Goal: Task Accomplishment & Management: Manage account settings

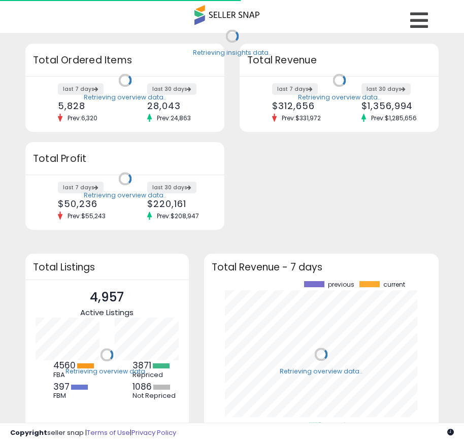
scroll to position [141, 215]
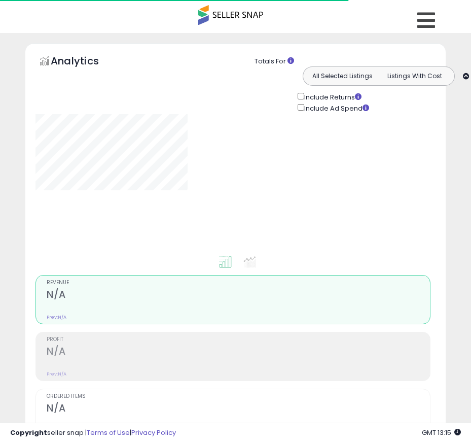
type input "**********"
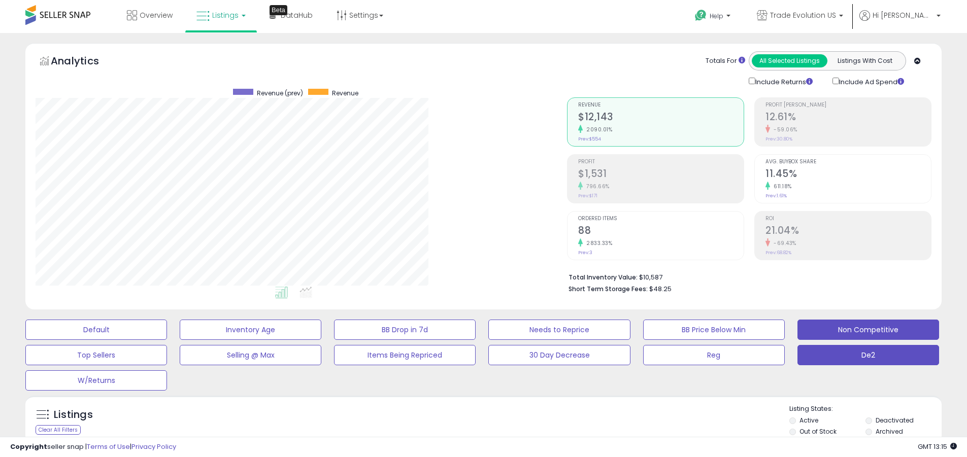
scroll to position [208, 531]
click at [463, 420] on label "Deactivated" at bounding box center [894, 420] width 38 height 9
click at [463, 431] on label "Archived" at bounding box center [888, 431] width 27 height 9
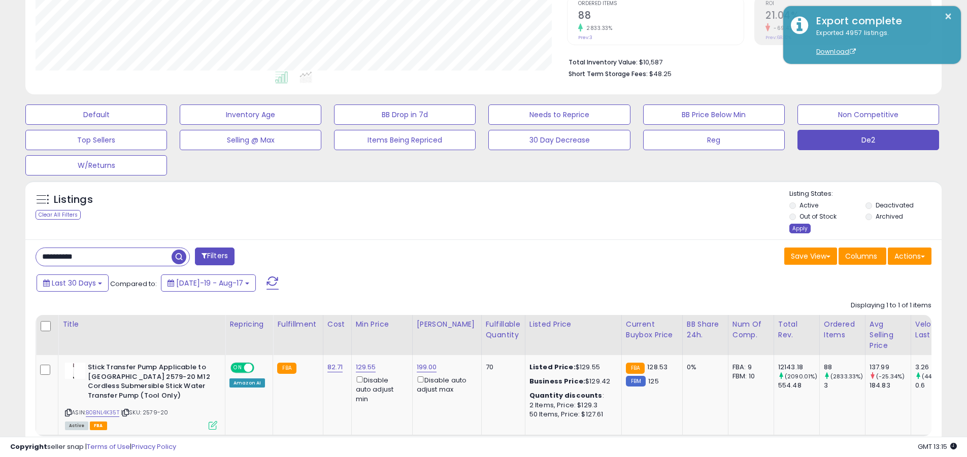
click at [463, 228] on div "Apply" at bounding box center [799, 229] width 21 height 10
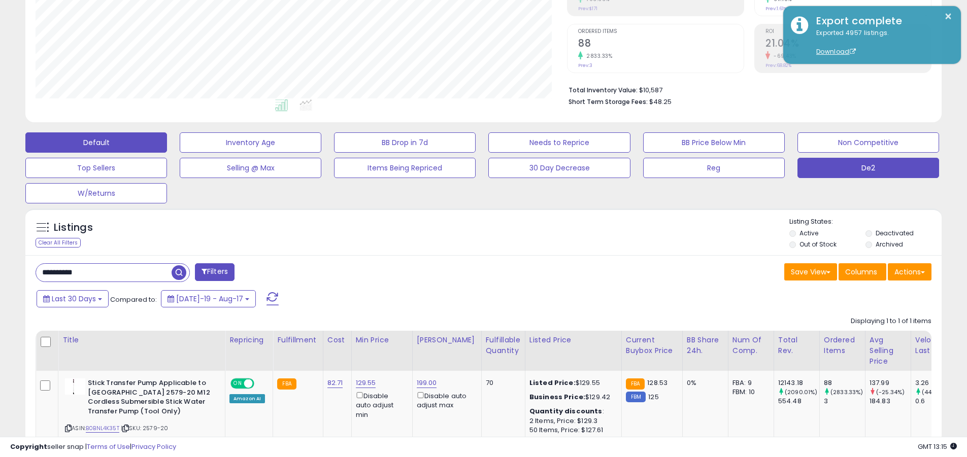
click at [96, 142] on button "Default" at bounding box center [96, 142] width 142 height 20
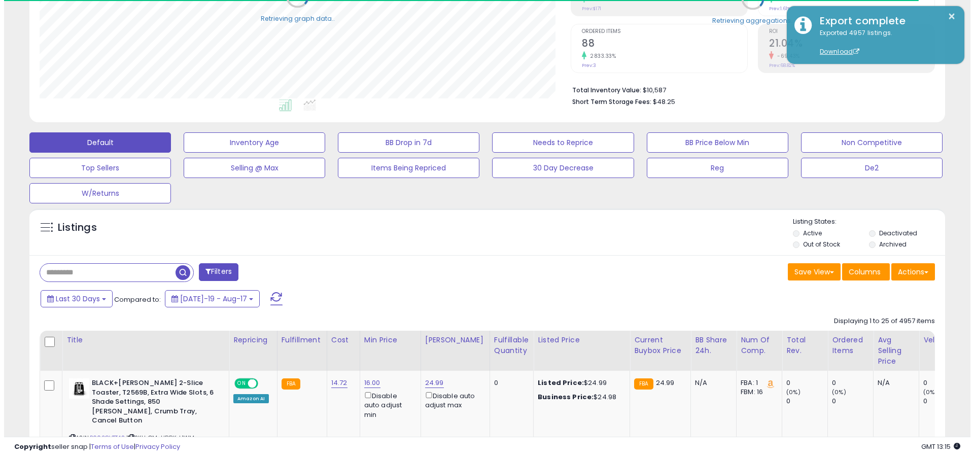
scroll to position [197, 0]
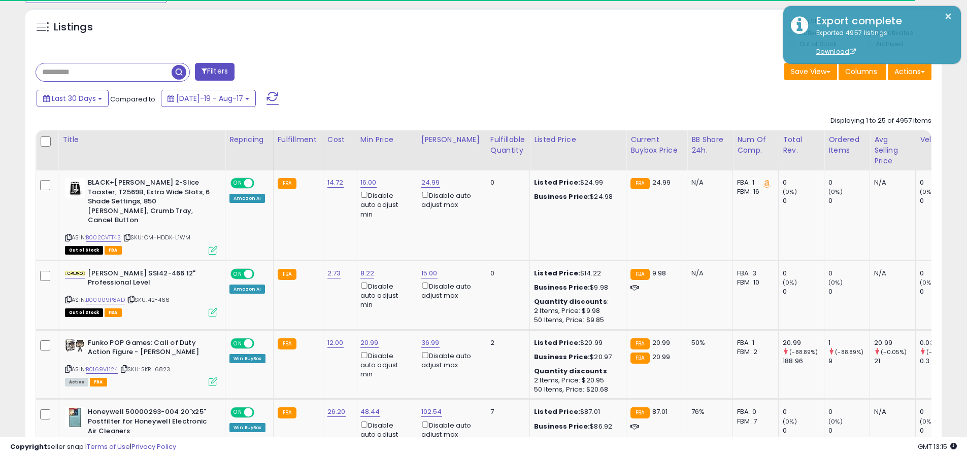
click at [266, 92] on span at bounding box center [272, 98] width 12 height 13
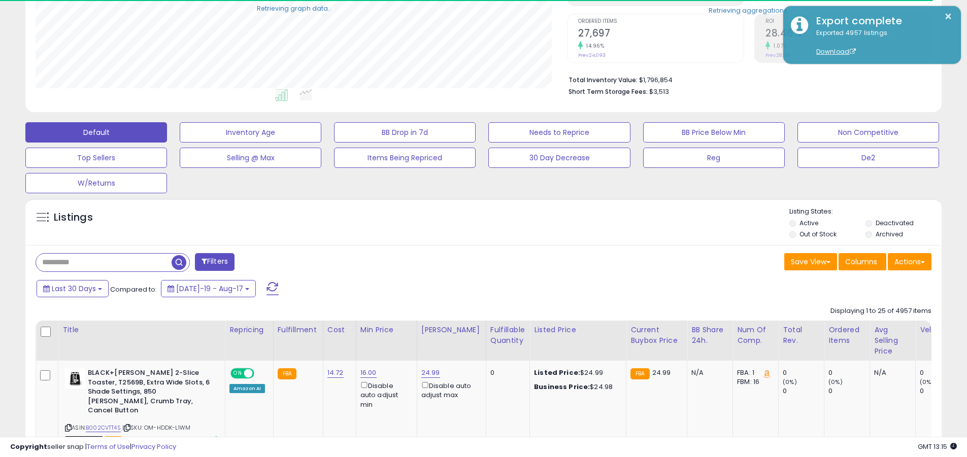
scroll to position [208, 531]
click at [104, 262] on input "text" at bounding box center [103, 263] width 135 height 18
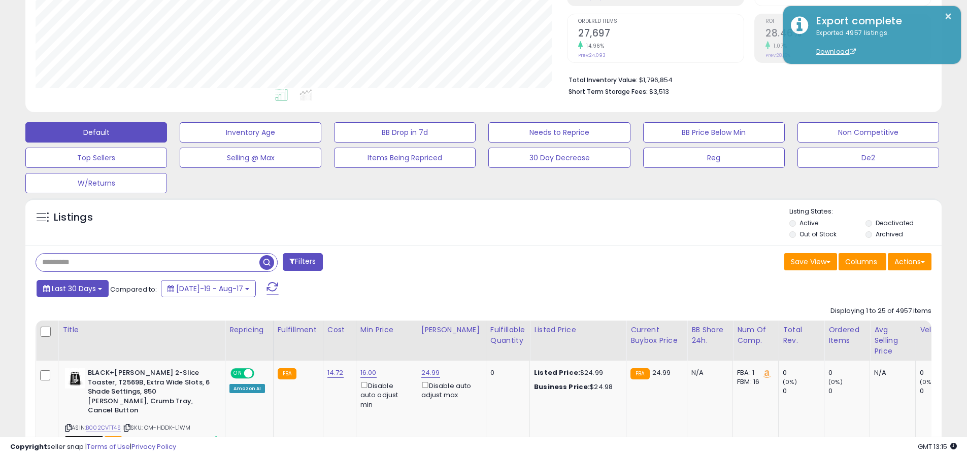
click at [72, 288] on span "Last 30 Days" at bounding box center [74, 289] width 44 height 10
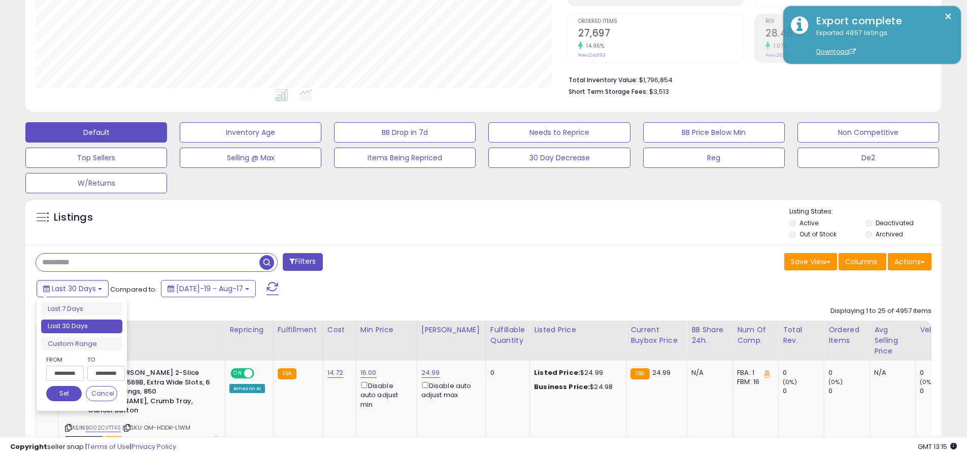
click at [82, 326] on li "Last 30 Days" at bounding box center [81, 327] width 81 height 14
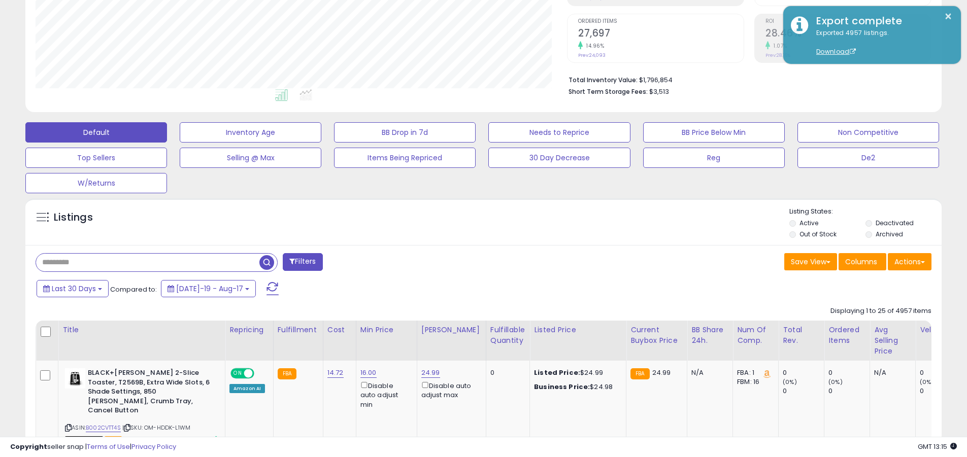
click at [148, 262] on input "text" at bounding box center [147, 263] width 223 height 18
click at [268, 261] on span "button" at bounding box center [266, 262] width 15 height 15
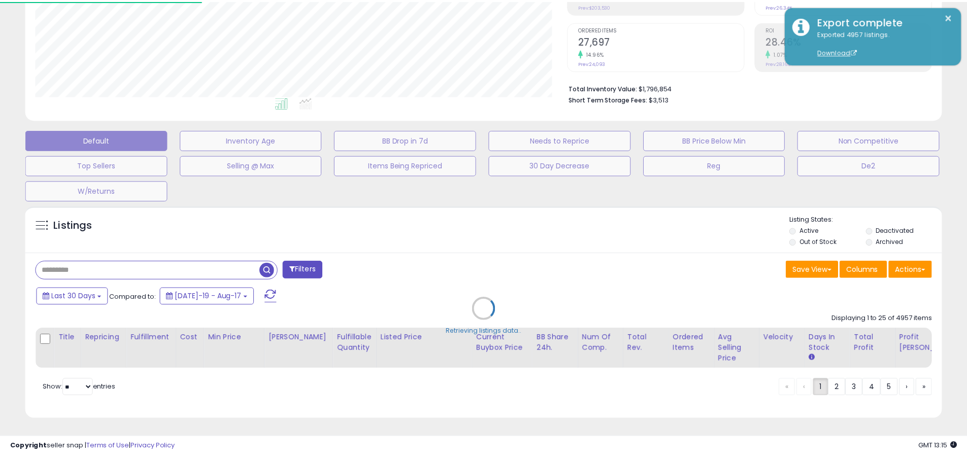
scroll to position [208, 536]
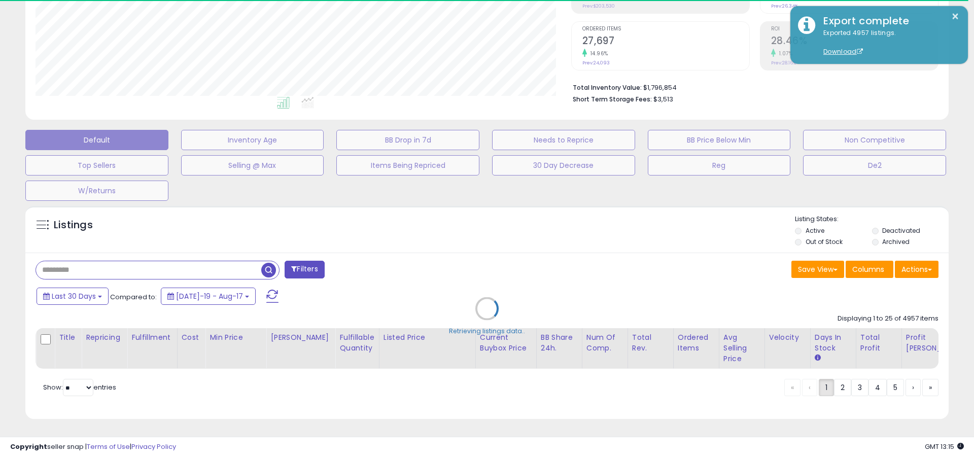
type input "**********"
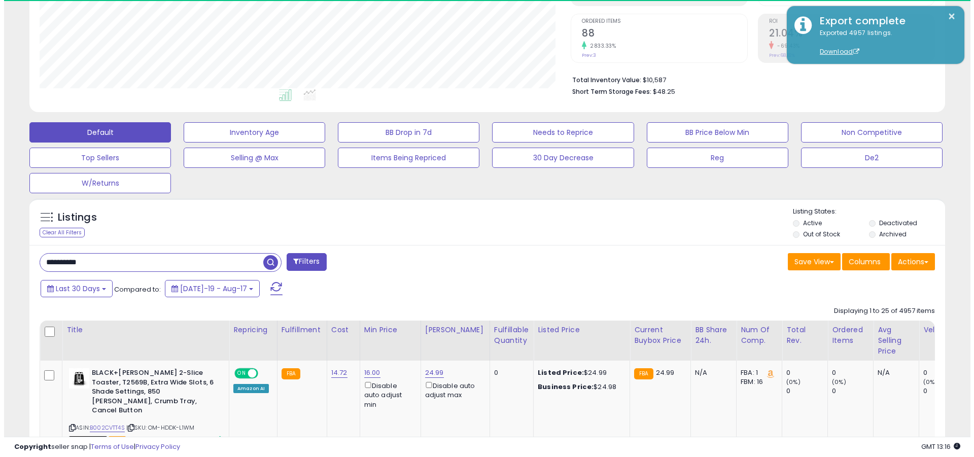
scroll to position [208, 531]
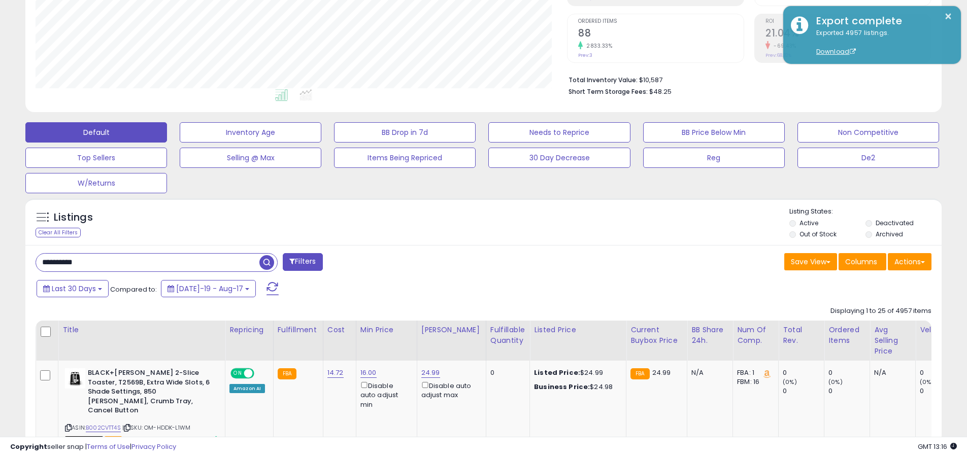
click at [463, 261] on button "Actions" at bounding box center [909, 261] width 44 height 17
click at [0, 0] on link "Export All Columns" at bounding box center [0, 0] width 0 height 0
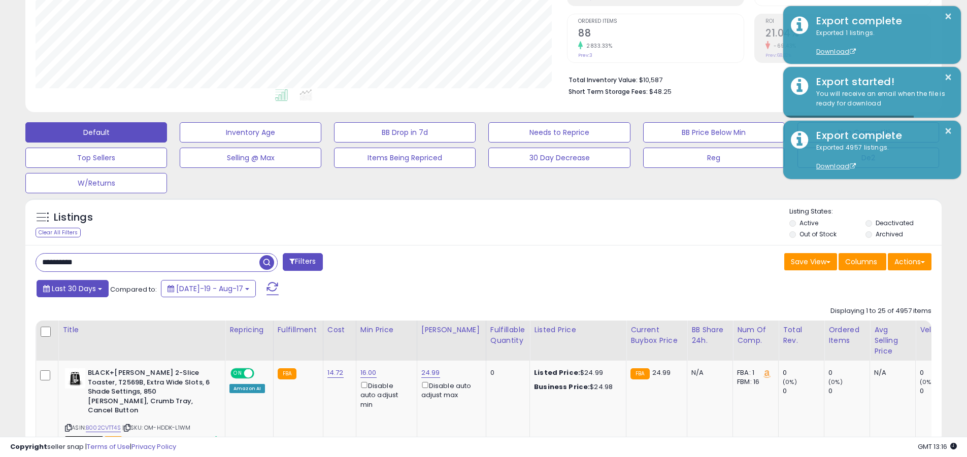
click at [72, 288] on span "Last 30 Days" at bounding box center [74, 289] width 44 height 10
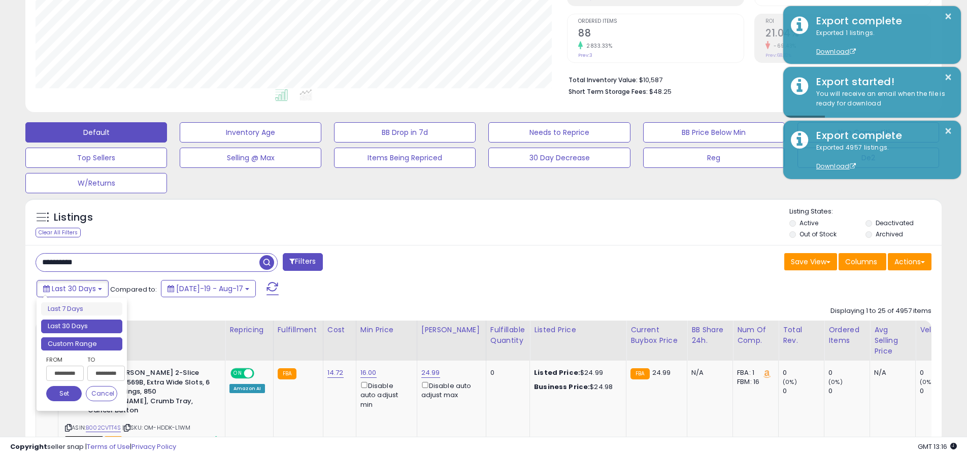
click at [82, 344] on li "Custom Range" at bounding box center [81, 344] width 81 height 14
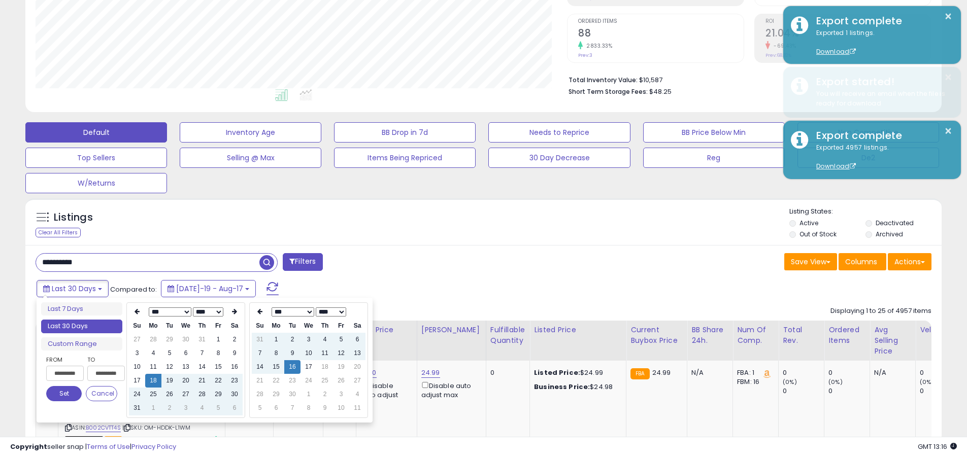
click at [65, 373] on input "**********" at bounding box center [65, 373] width 38 height 15
type input "**********"
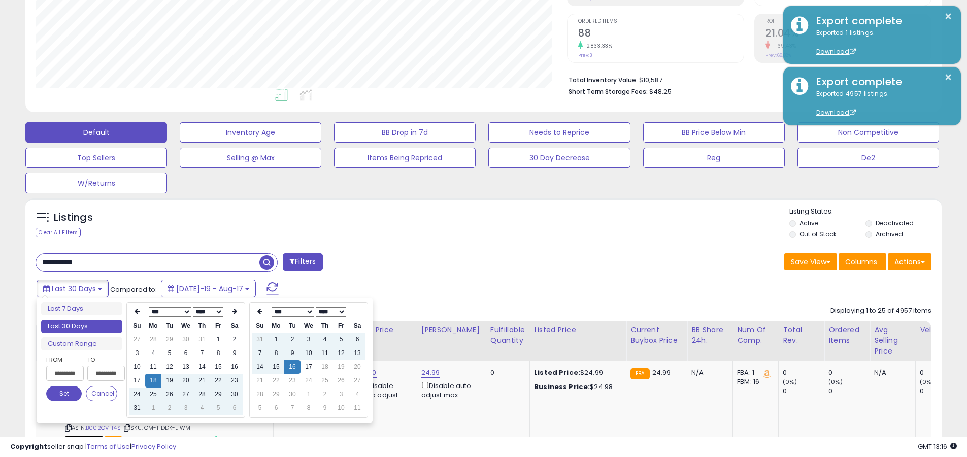
click at [64, 394] on button "Set" at bounding box center [64, 393] width 36 height 15
click at [148, 262] on input "**********" at bounding box center [147, 263] width 223 height 18
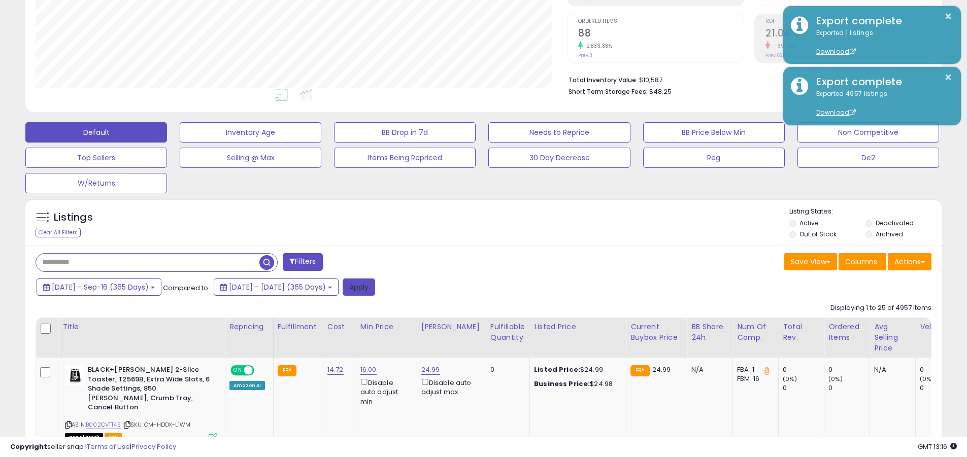
click at [375, 287] on button "Apply" at bounding box center [358, 287] width 32 height 17
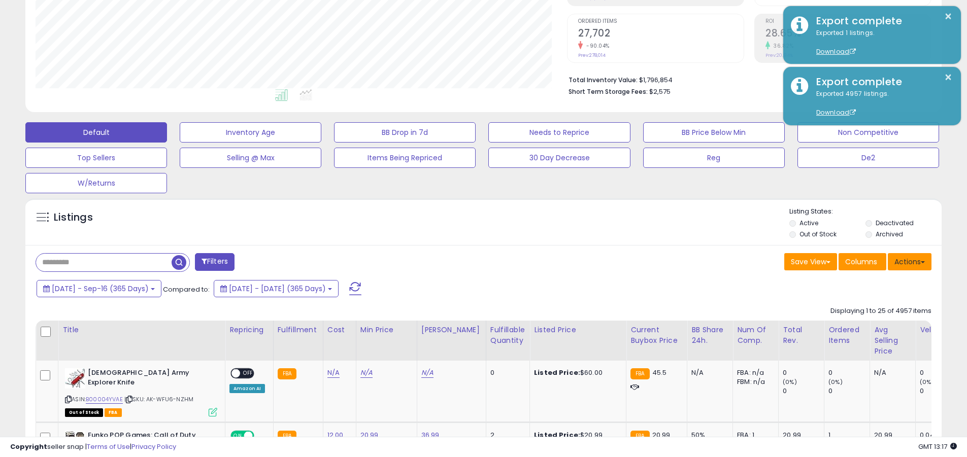
click at [463, 261] on button "Actions" at bounding box center [909, 261] width 44 height 17
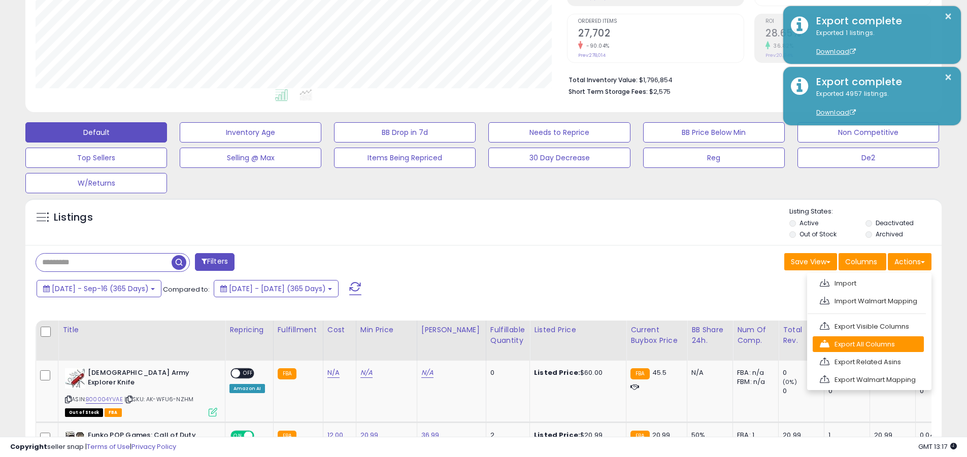
click at [463, 344] on link "Export All Columns" at bounding box center [867, 344] width 111 height 16
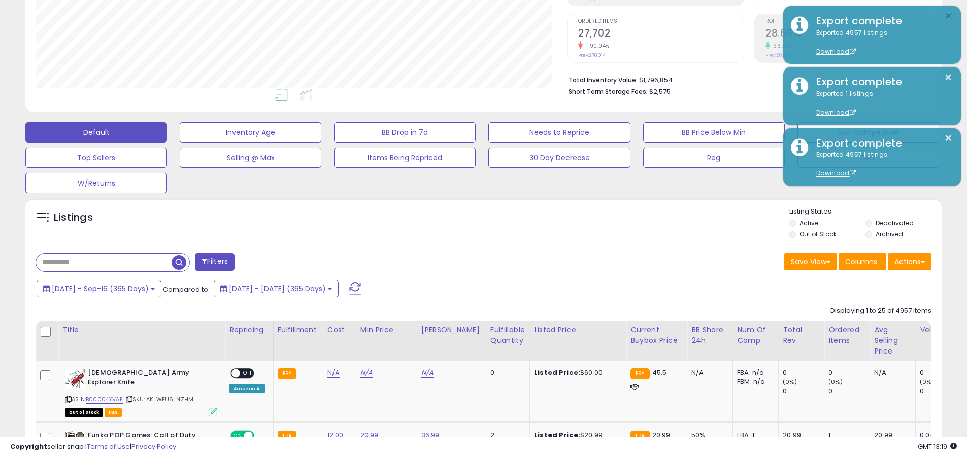
click at [463, 16] on button "×" at bounding box center [948, 16] width 8 height 13
click at [104, 262] on input "text" at bounding box center [103, 263] width 135 height 18
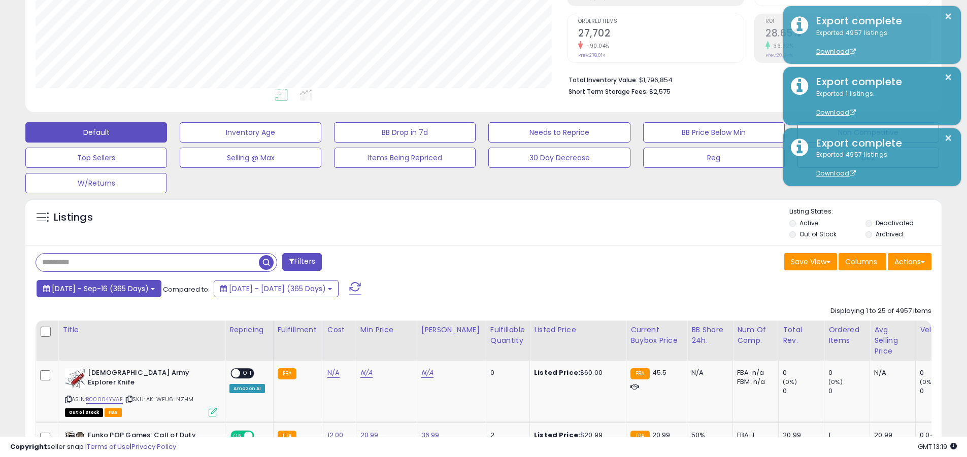
click at [109, 288] on span "2024-Sep-17 - Sep-16 (365 Days)" at bounding box center [100, 289] width 97 height 10
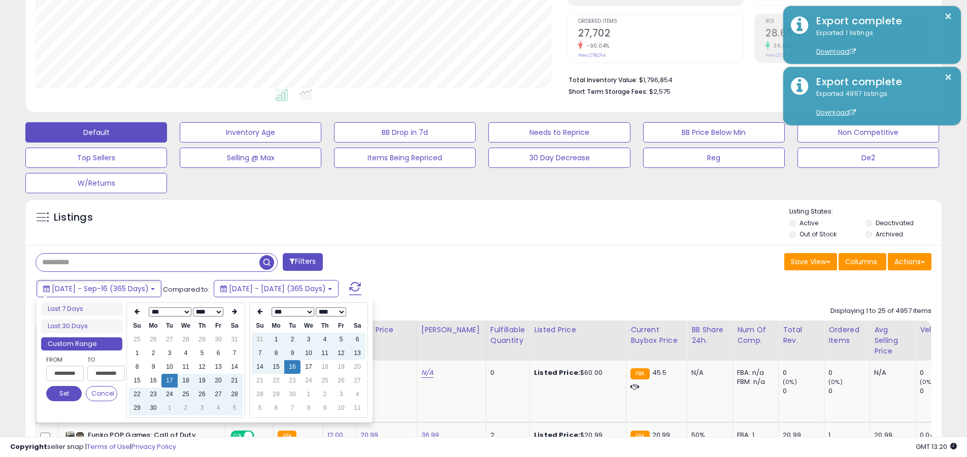
click at [65, 373] on input "**********" at bounding box center [65, 373] width 38 height 15
type input "**********"
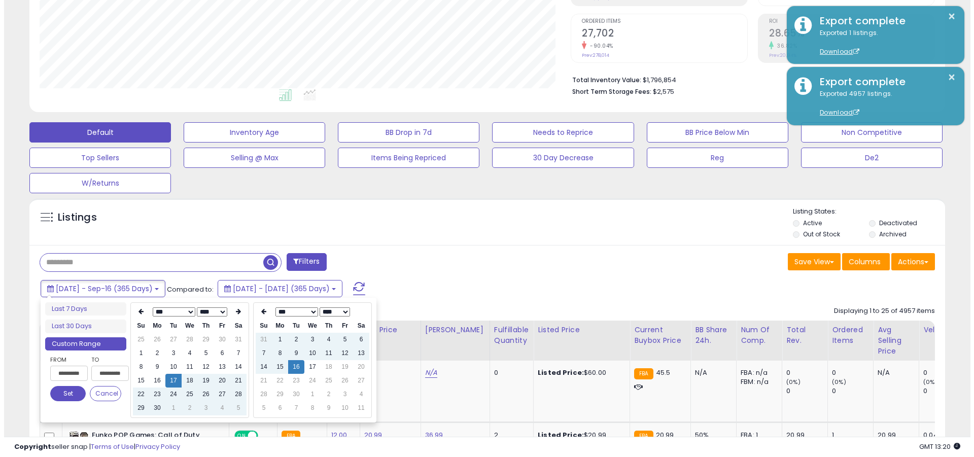
scroll to position [0, 1]
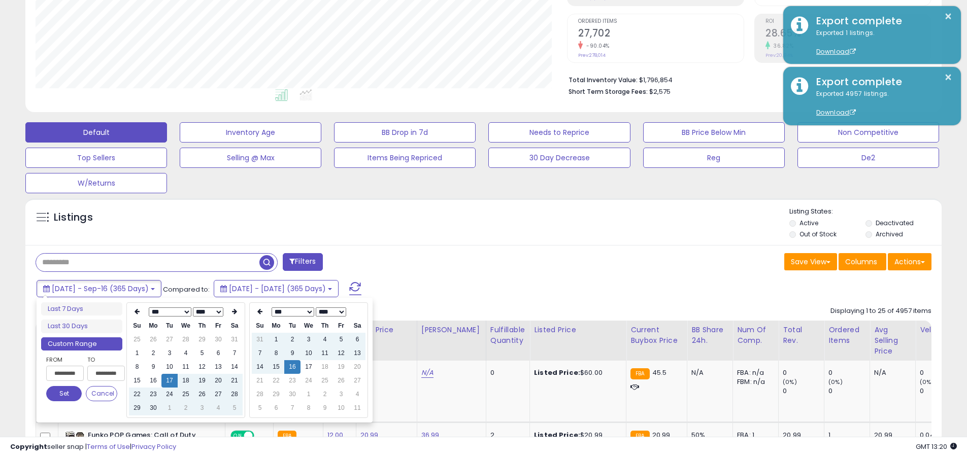
click at [64, 394] on button "Set" at bounding box center [64, 393] width 36 height 15
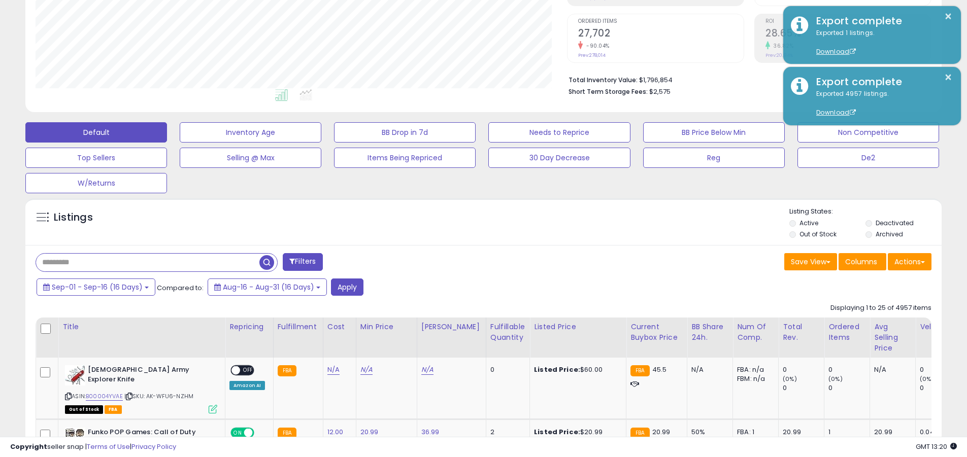
click at [148, 262] on input "text" at bounding box center [147, 263] width 223 height 18
click at [347, 287] on button "Apply" at bounding box center [347, 287] width 32 height 17
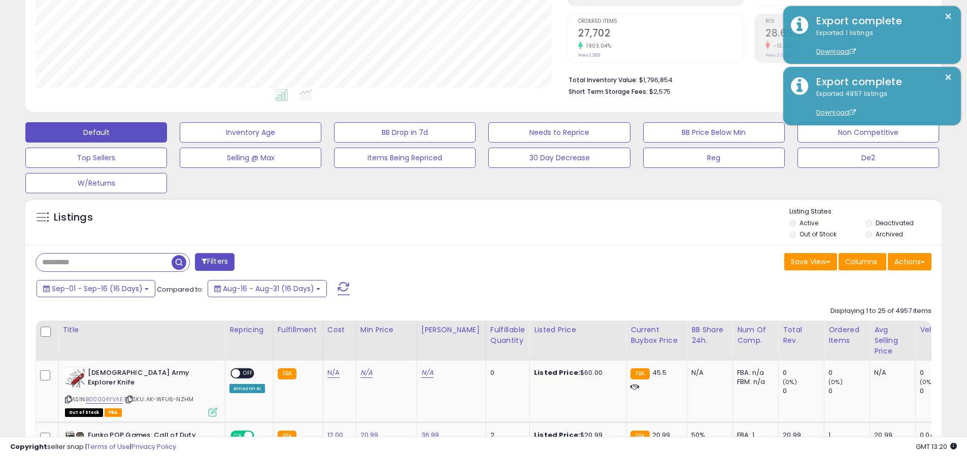
scroll to position [208, 531]
click at [463, 261] on button "Actions" at bounding box center [909, 261] width 44 height 17
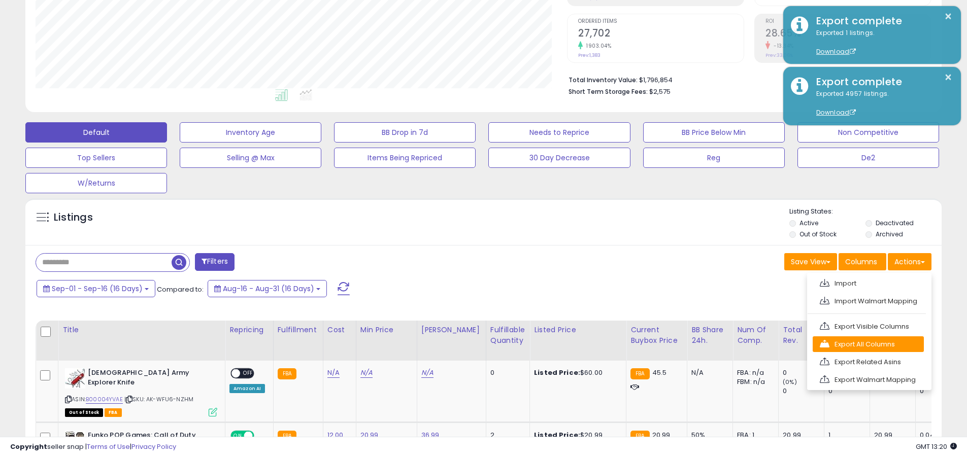
click at [463, 344] on link "Export All Columns" at bounding box center [867, 344] width 111 height 16
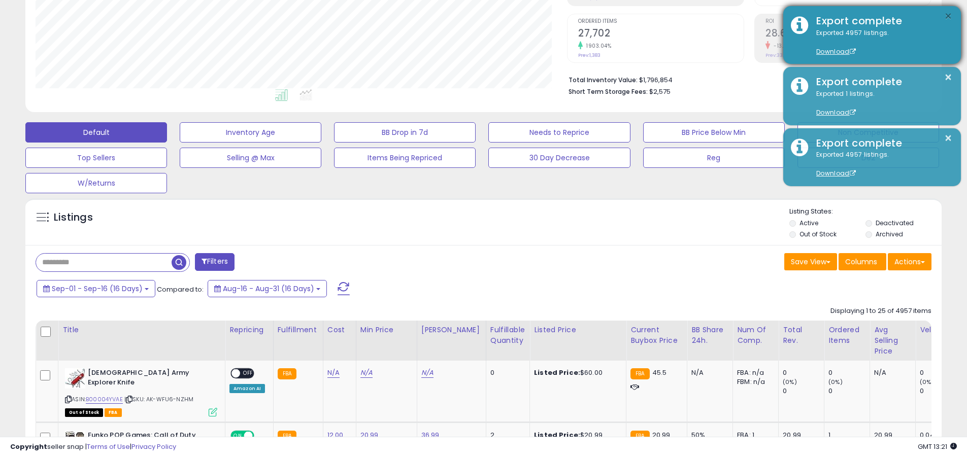
click at [463, 16] on button "×" at bounding box center [948, 16] width 8 height 13
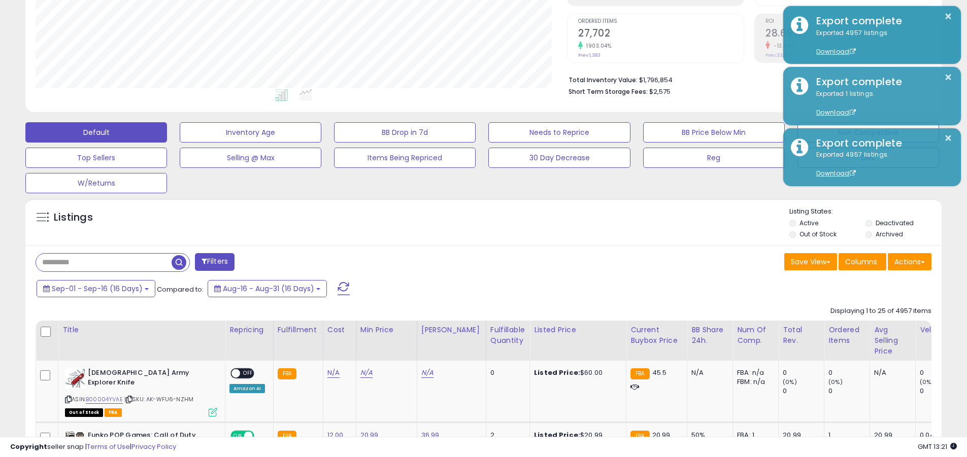
click at [104, 262] on input "text" at bounding box center [103, 263] width 135 height 18
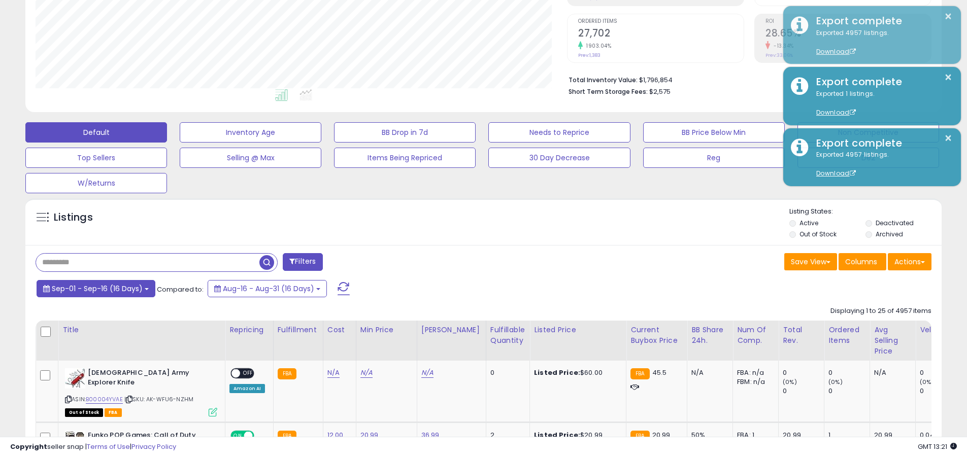
click at [96, 288] on span "Sep-01 - Sep-16 (16 Days)" at bounding box center [97, 289] width 91 height 10
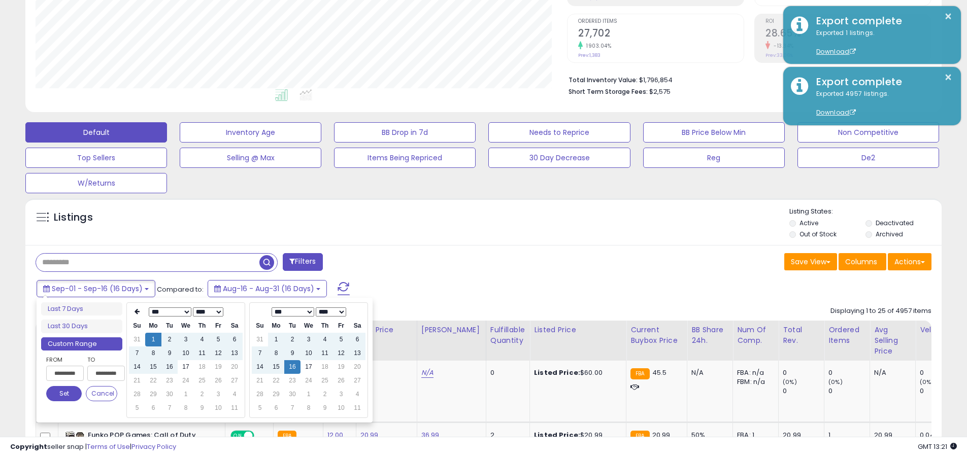
click at [65, 373] on input "**********" at bounding box center [65, 373] width 38 height 15
type input "**********"
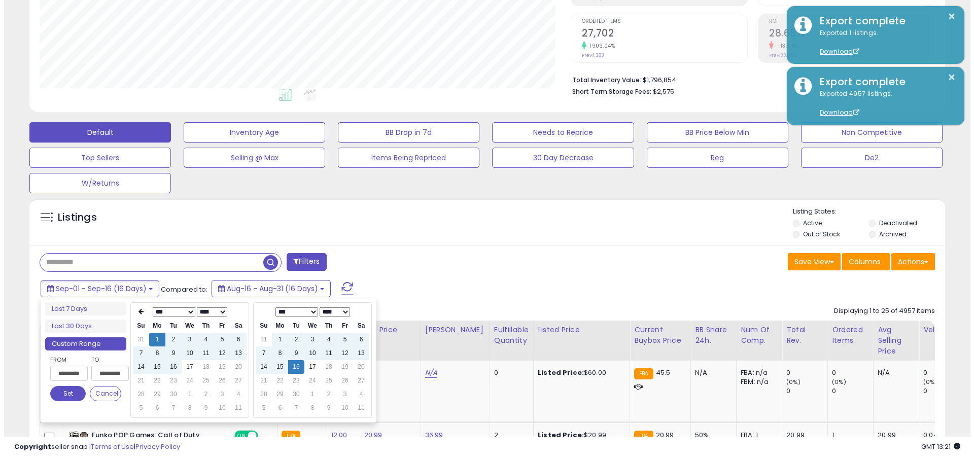
scroll to position [0, 1]
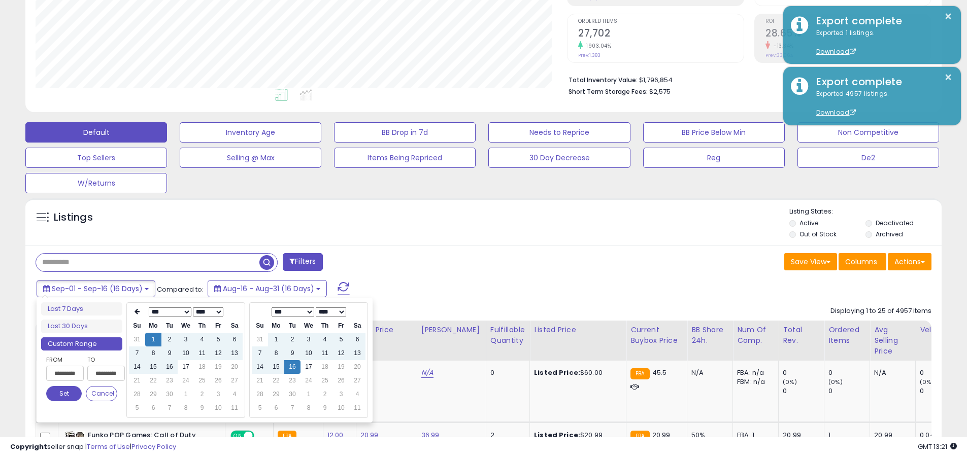
click at [64, 394] on button "Set" at bounding box center [64, 393] width 36 height 15
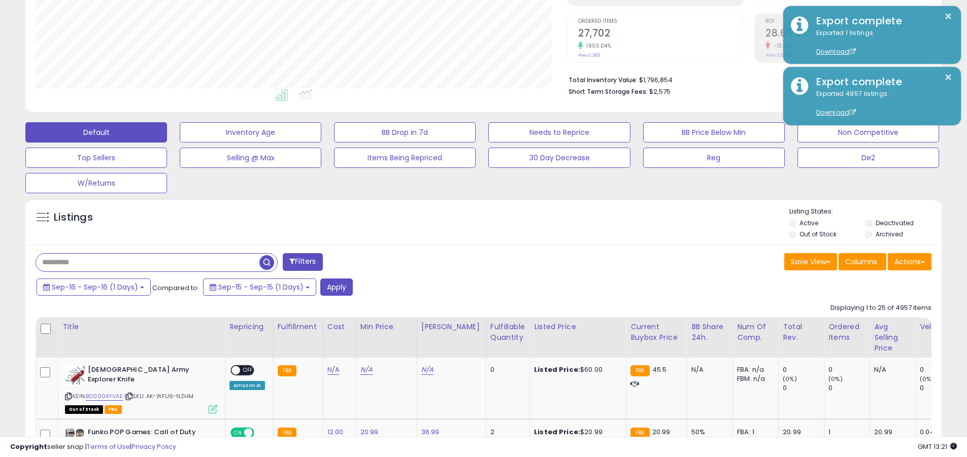
click at [148, 262] on input "text" at bounding box center [147, 263] width 223 height 18
click at [336, 287] on button "Apply" at bounding box center [336, 287] width 32 height 17
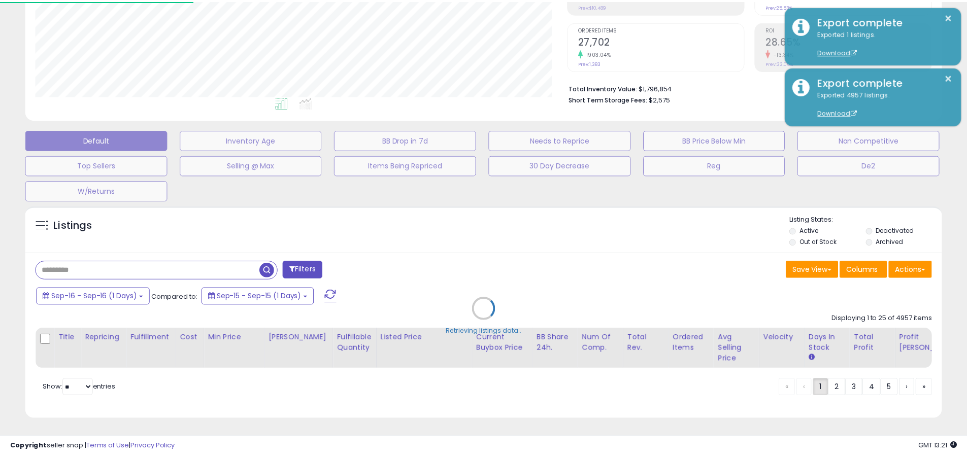
scroll to position [208, 536]
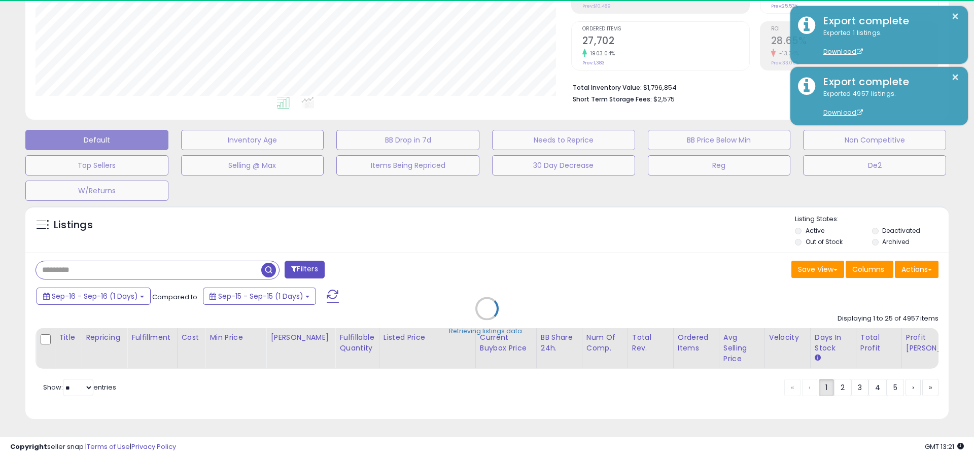
type input "**********"
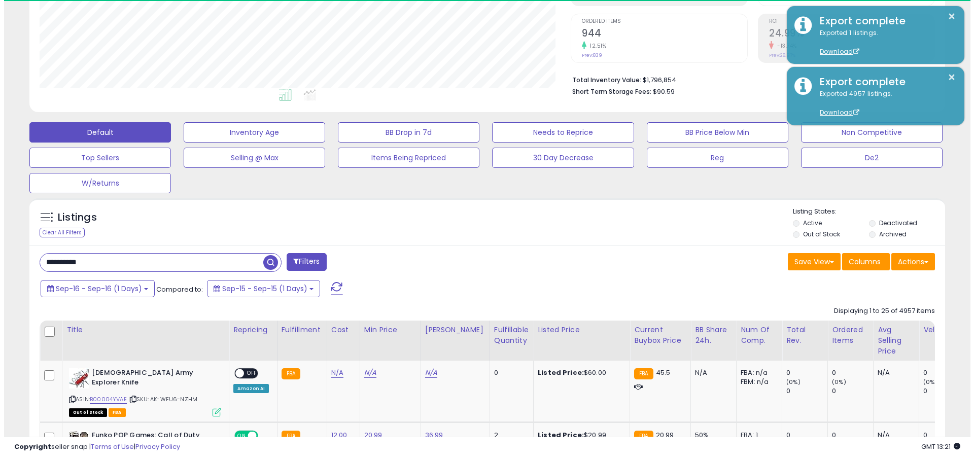
scroll to position [208, 531]
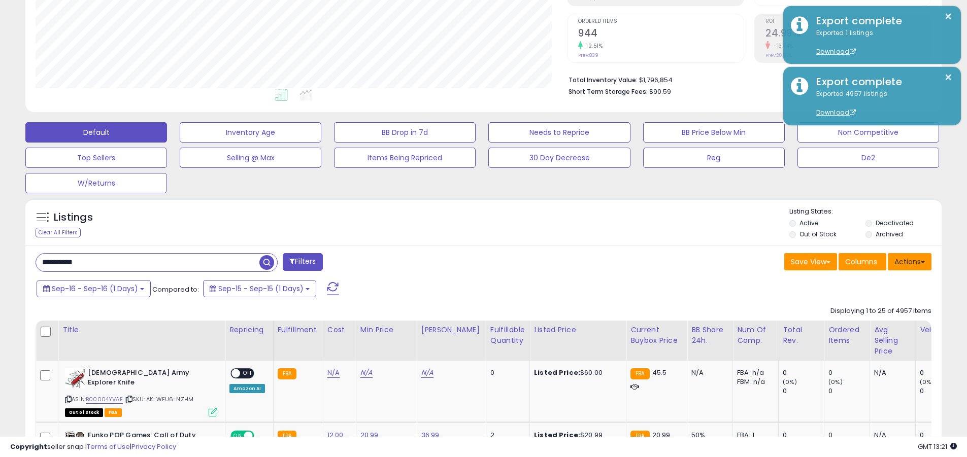
click at [463, 261] on button "Actions" at bounding box center [909, 261] width 44 height 17
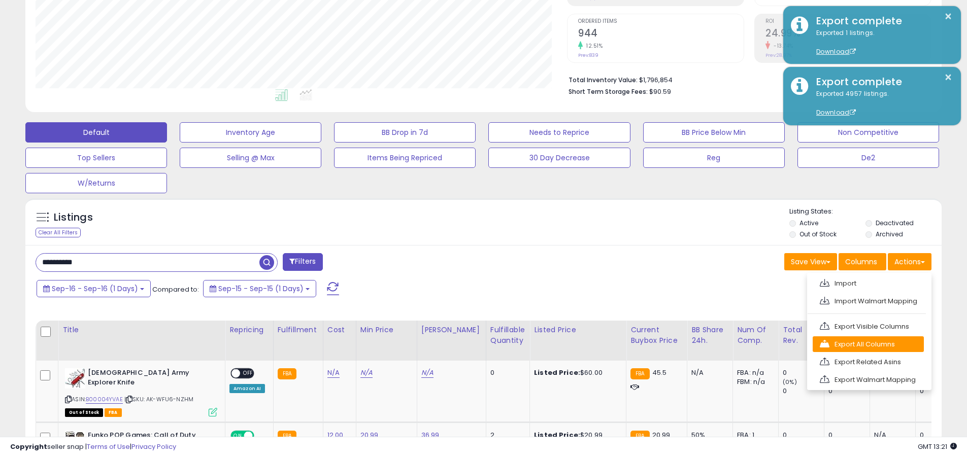
click at [463, 344] on link "Export All Columns" at bounding box center [867, 344] width 111 height 16
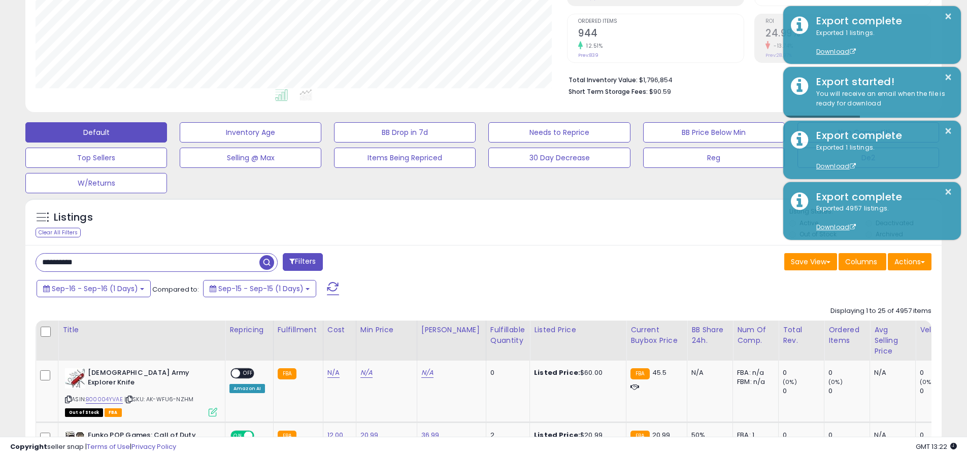
click at [463, 16] on button "×" at bounding box center [948, 16] width 8 height 13
click at [148, 262] on input "**********" at bounding box center [147, 263] width 223 height 18
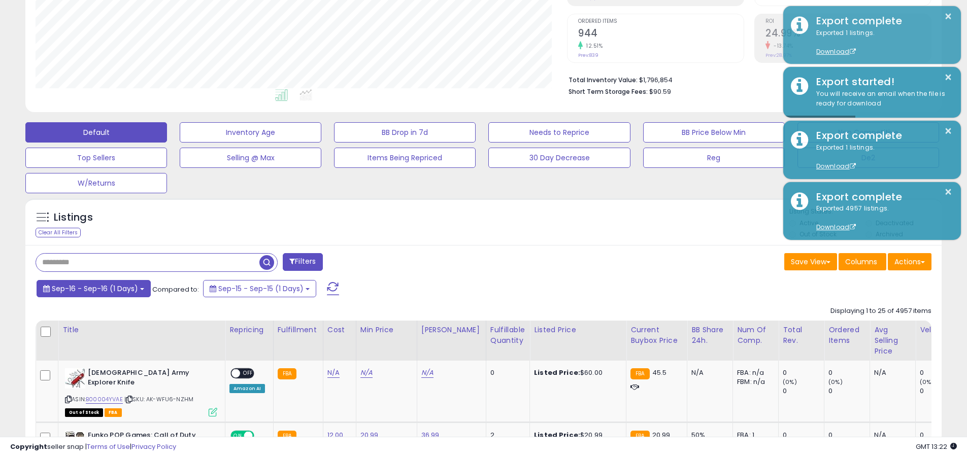
click at [94, 288] on span "Sep-16 - Sep-16 (1 Days)" at bounding box center [95, 289] width 86 height 10
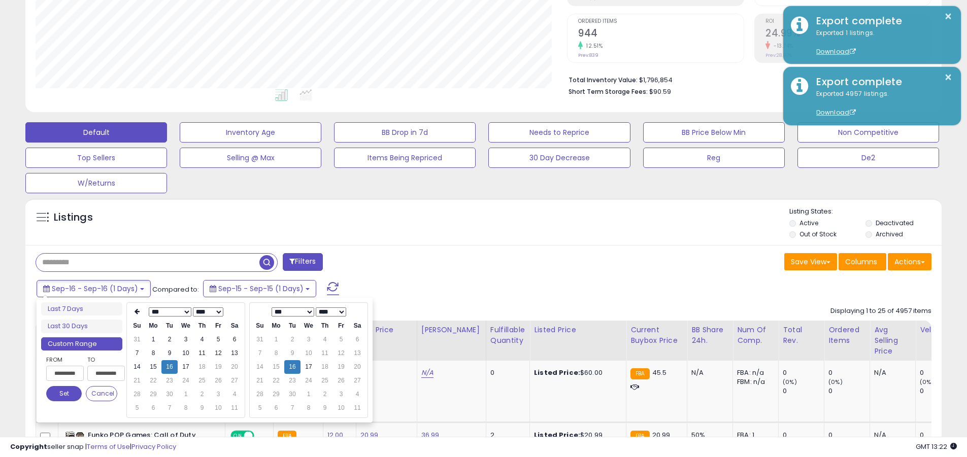
click at [65, 373] on input "**********" at bounding box center [65, 373] width 38 height 15
type input "**********"
click at [64, 394] on button "Set" at bounding box center [64, 393] width 36 height 15
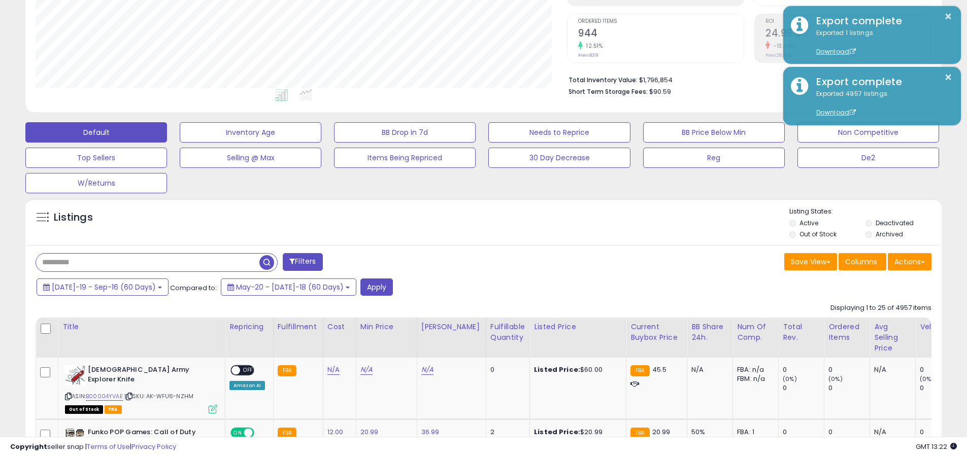
click at [148, 262] on input "text" at bounding box center [147, 263] width 223 height 18
click at [360, 287] on button "Apply" at bounding box center [376, 287] width 32 height 17
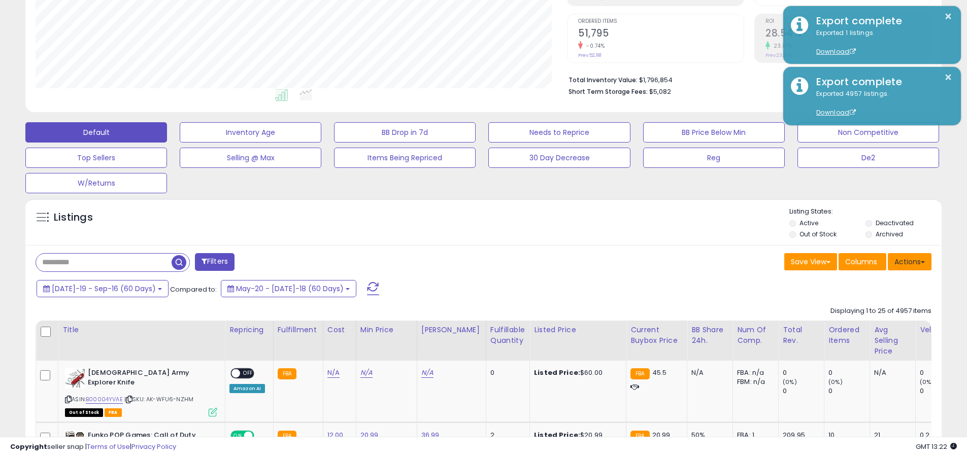
click at [463, 261] on button "Actions" at bounding box center [909, 261] width 44 height 17
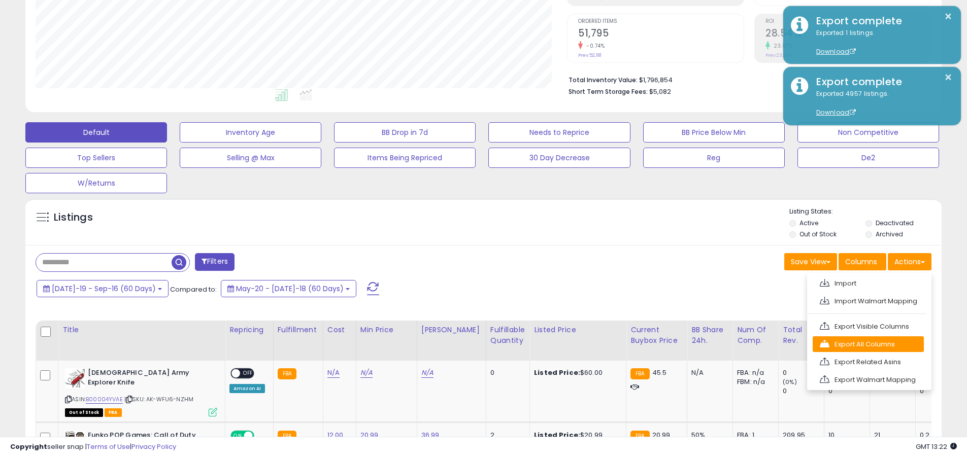
click at [463, 344] on link "Export All Columns" at bounding box center [867, 344] width 111 height 16
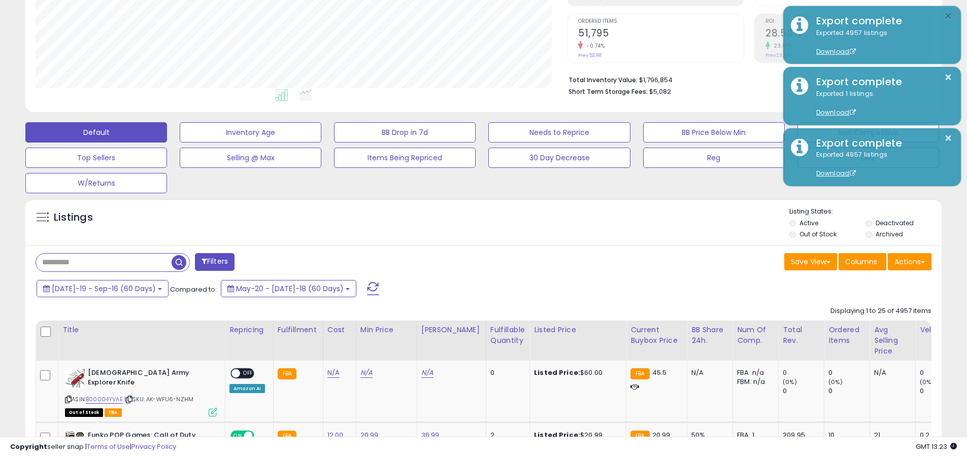
click at [463, 16] on button "×" at bounding box center [948, 16] width 8 height 13
click at [104, 262] on input "text" at bounding box center [103, 263] width 135 height 18
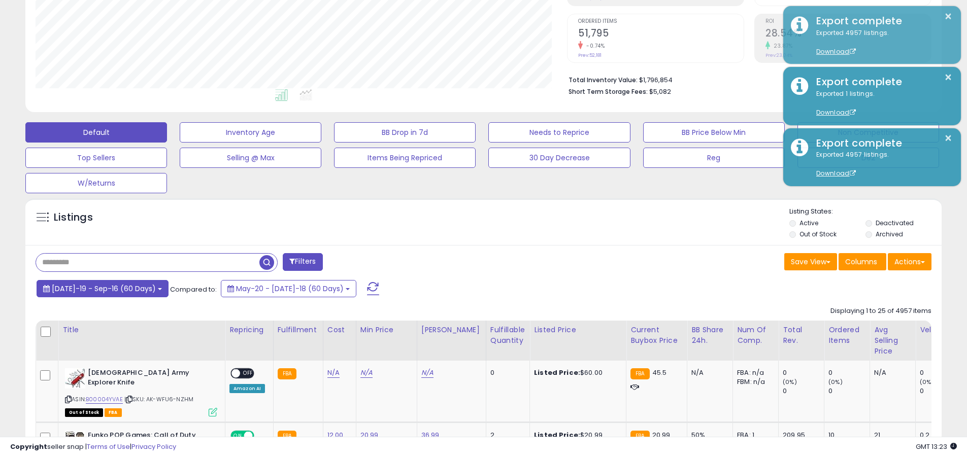
click at [96, 288] on span "Jul-19 - Sep-16 (60 Days)" at bounding box center [104, 289] width 104 height 10
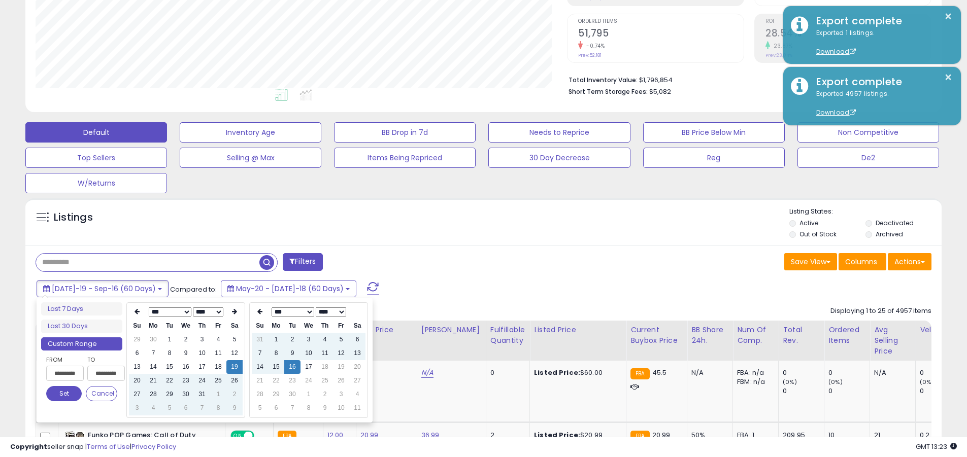
click at [65, 373] on input "**********" at bounding box center [65, 373] width 38 height 15
type input "**********"
click at [64, 394] on button "Set" at bounding box center [64, 393] width 36 height 15
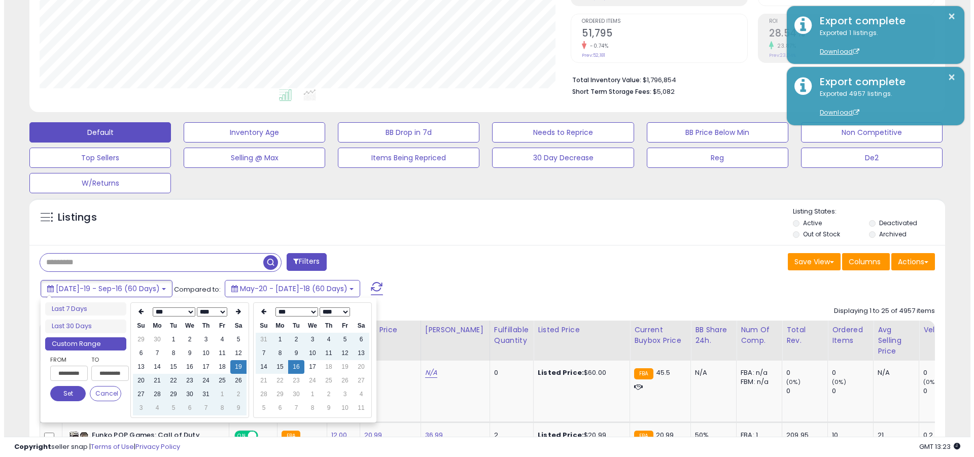
scroll to position [0, 0]
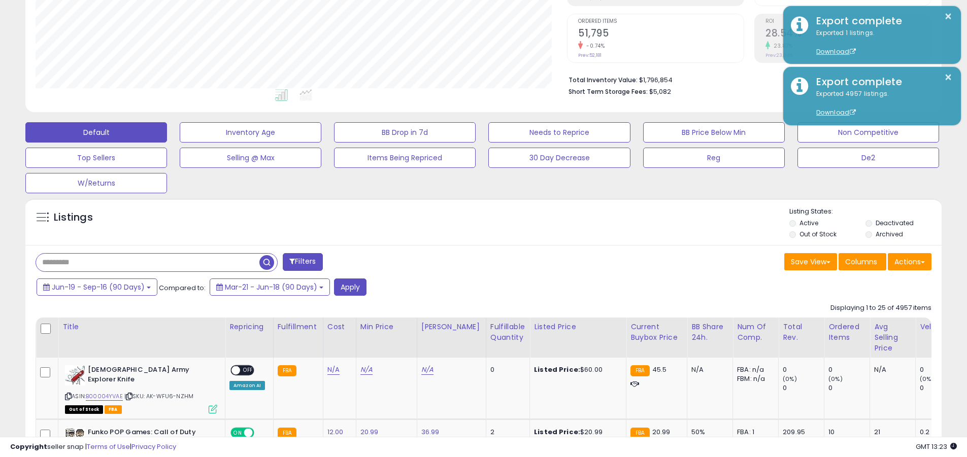
click at [148, 262] on input "text" at bounding box center [147, 263] width 223 height 18
click at [348, 287] on button "Apply" at bounding box center [350, 287] width 32 height 17
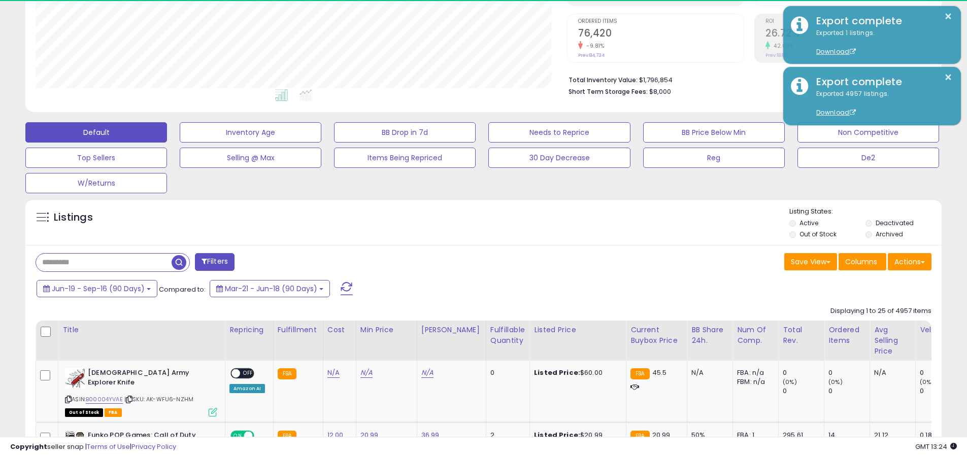
scroll to position [208, 531]
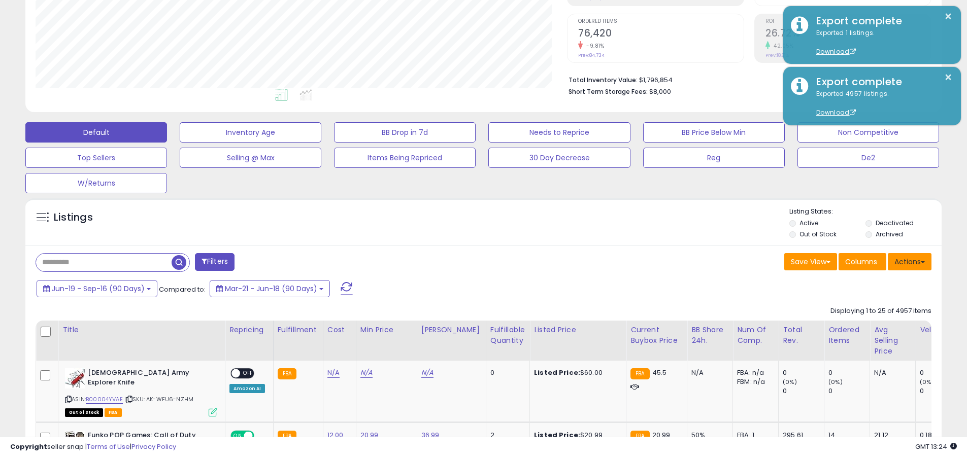
click at [463, 261] on button "Actions" at bounding box center [909, 261] width 44 height 17
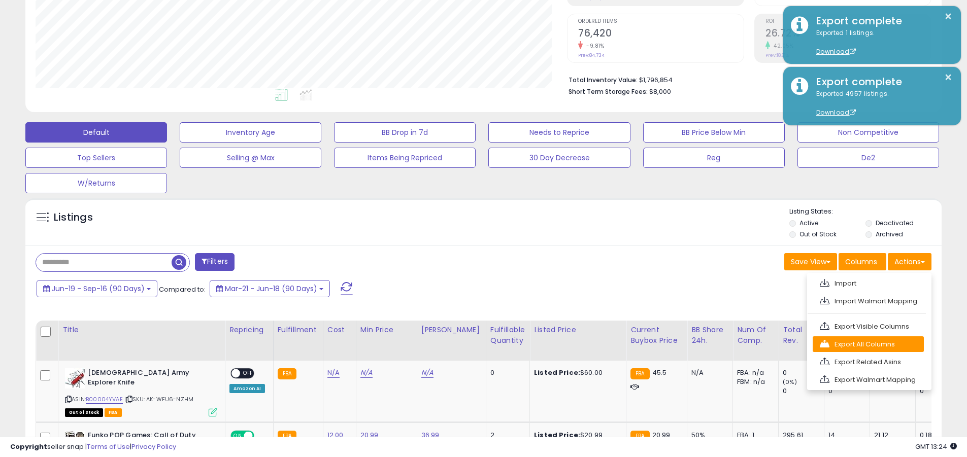
click at [463, 344] on link "Export All Columns" at bounding box center [867, 344] width 111 height 16
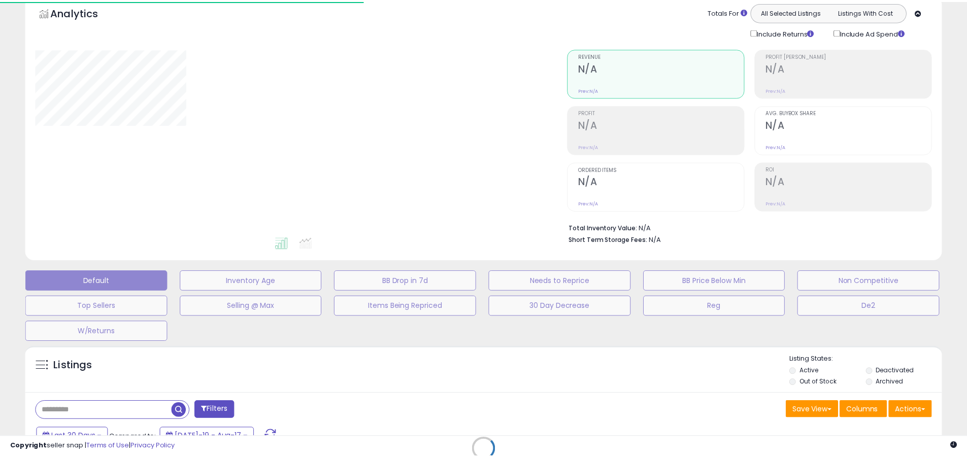
scroll to position [43, 0]
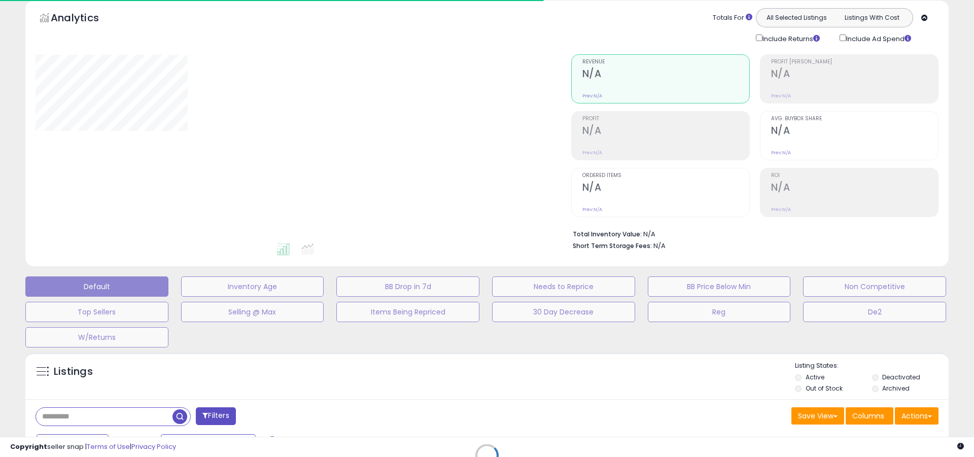
click at [487, 133] on div at bounding box center [296, 148] width 521 height 188
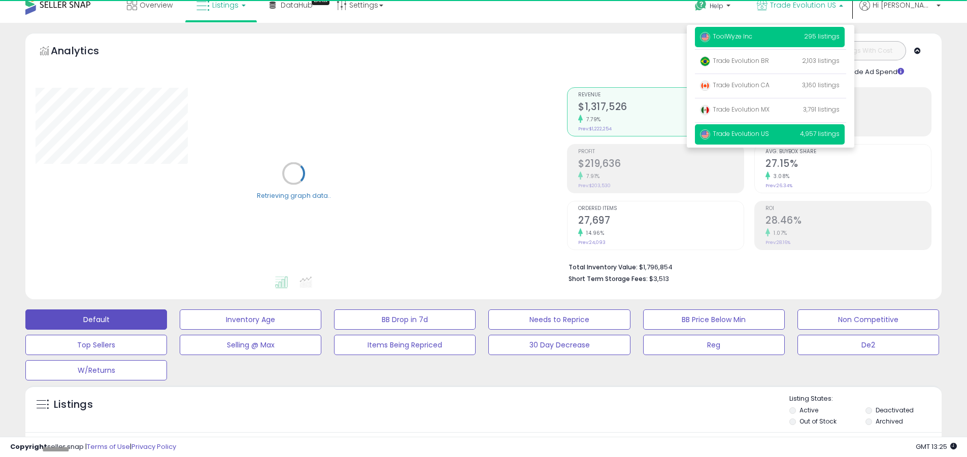
click at [752, 36] on span "ToolWyze Inc" at bounding box center [726, 36] width 52 height 9
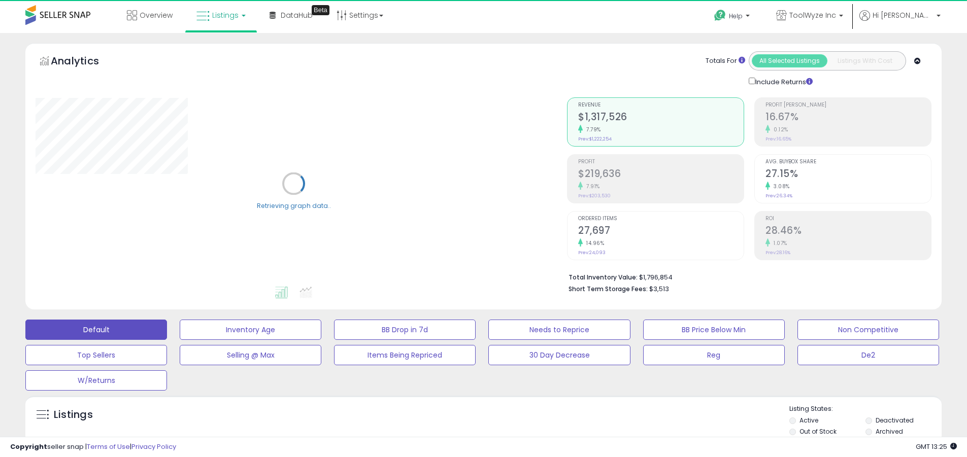
click at [894, 420] on label "Deactivated" at bounding box center [894, 420] width 38 height 9
click at [889, 431] on label "Archived" at bounding box center [888, 431] width 27 height 9
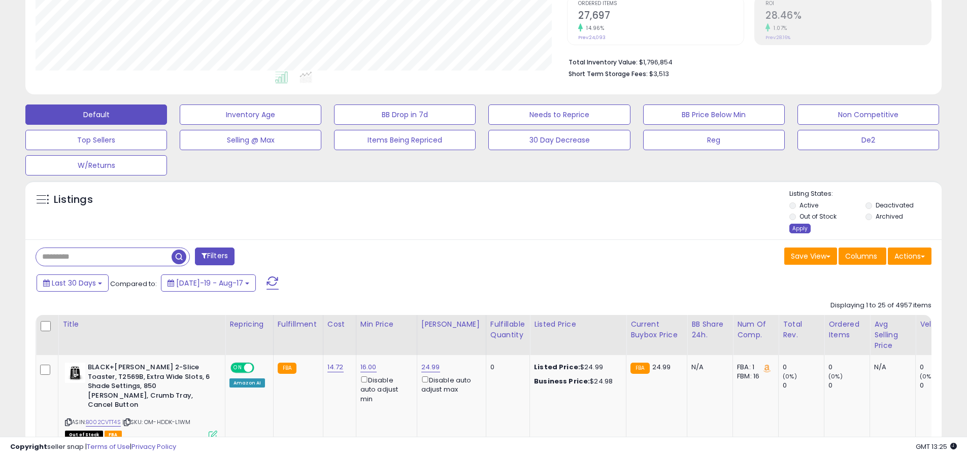
click at [799, 228] on div "Apply" at bounding box center [799, 229] width 21 height 10
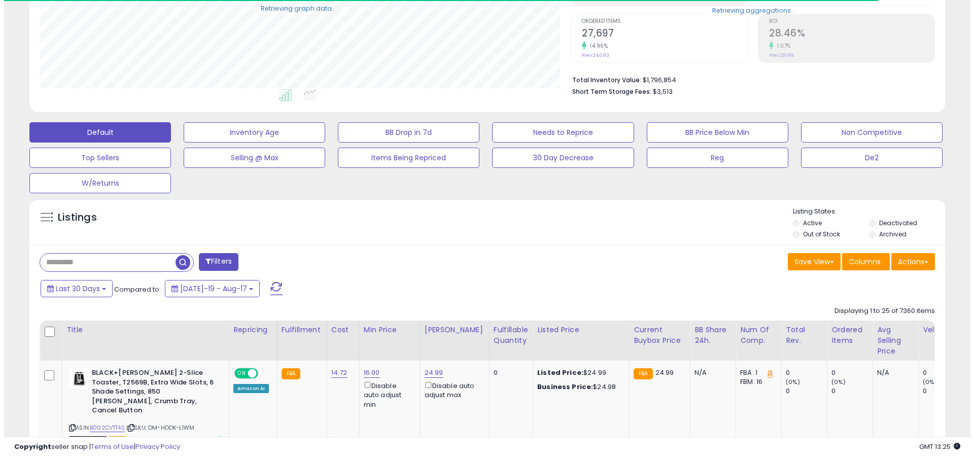
scroll to position [507193, 506870]
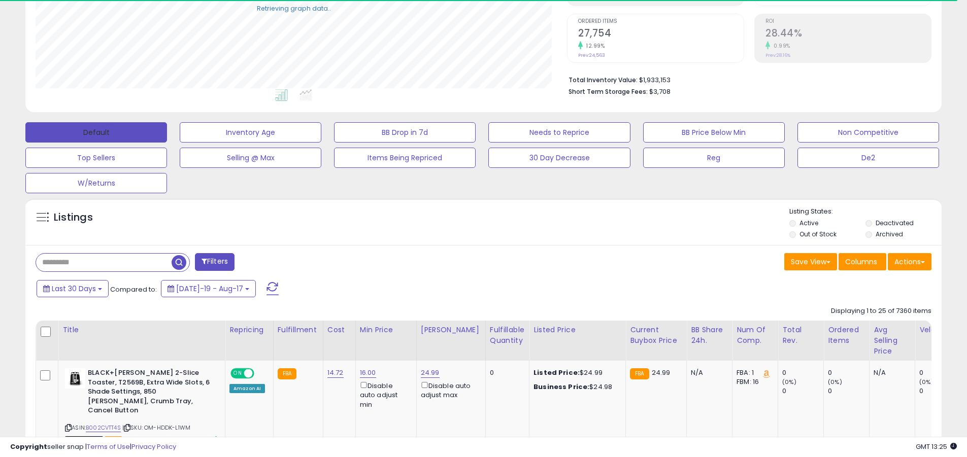
click at [96, 132] on button "Default" at bounding box center [96, 132] width 142 height 20
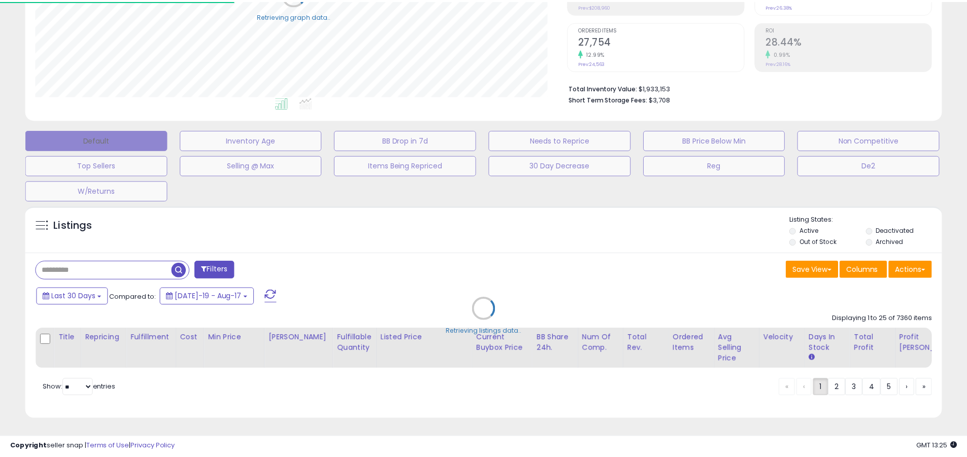
scroll to position [208, 536]
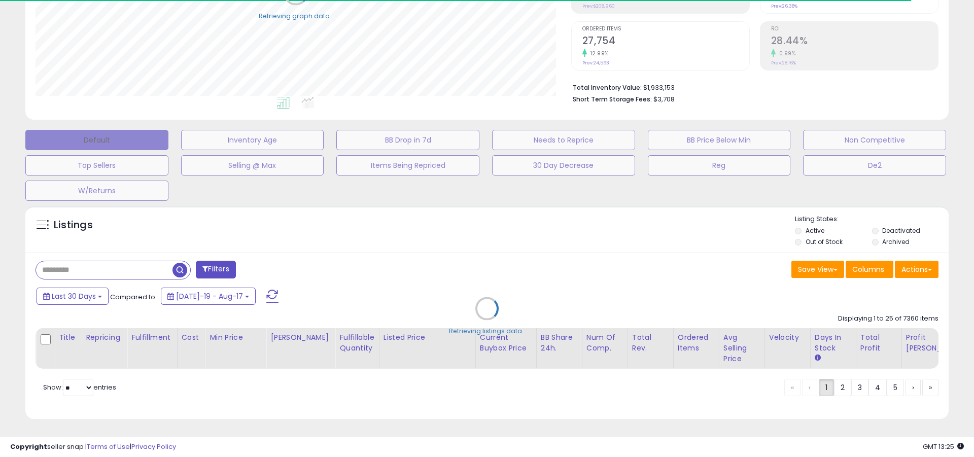
type input "**********"
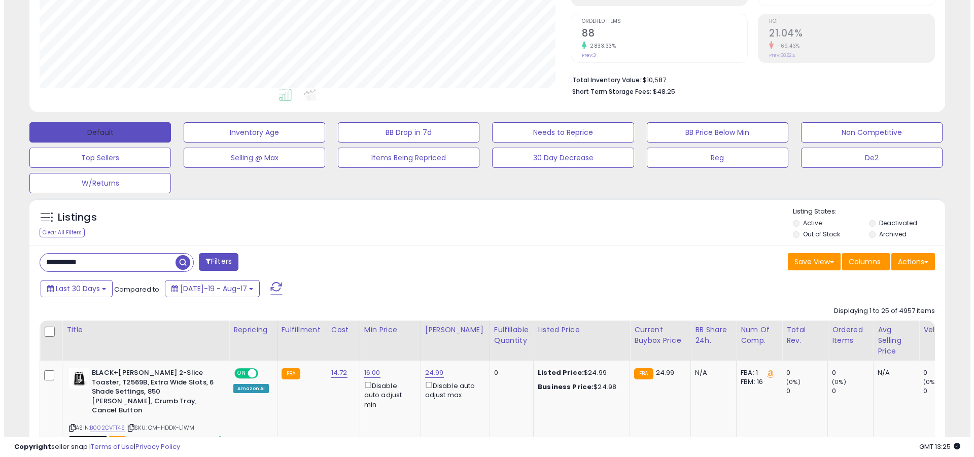
scroll to position [208, 531]
click at [266, 282] on span at bounding box center [272, 288] width 12 height 13
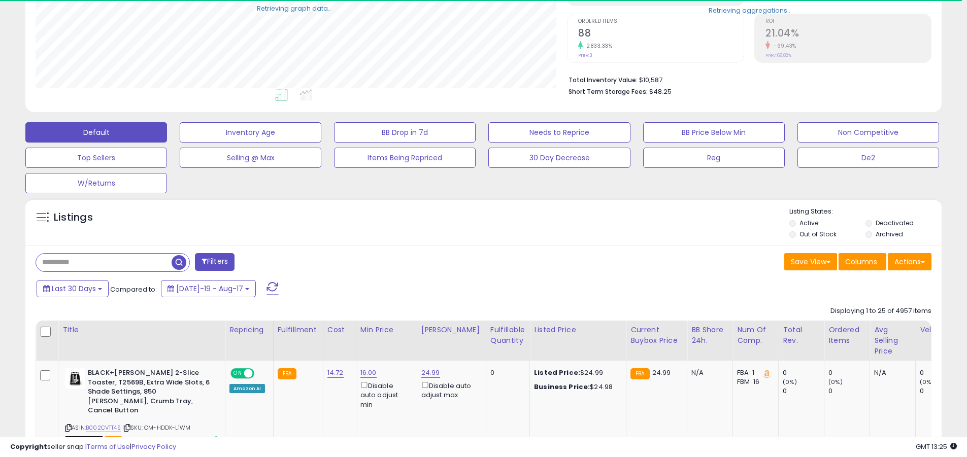
scroll to position [507193, 506870]
click at [104, 262] on input "text" at bounding box center [103, 263] width 135 height 18
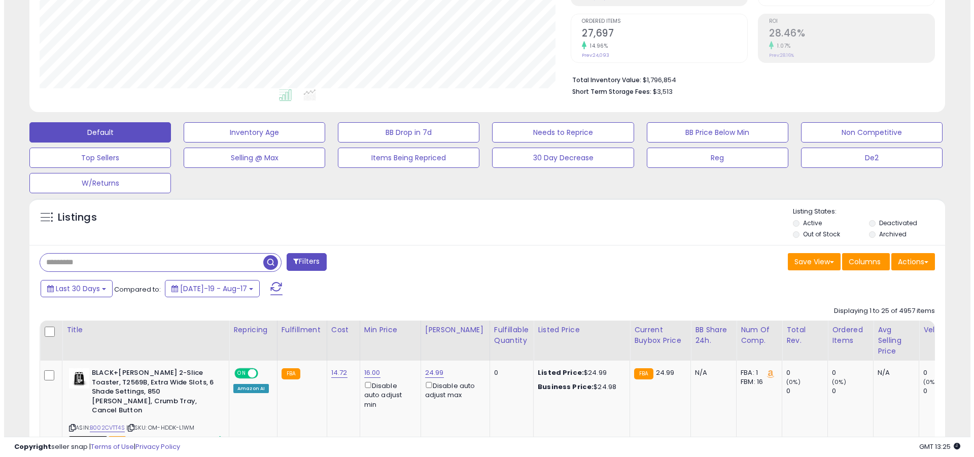
scroll to position [208, 531]
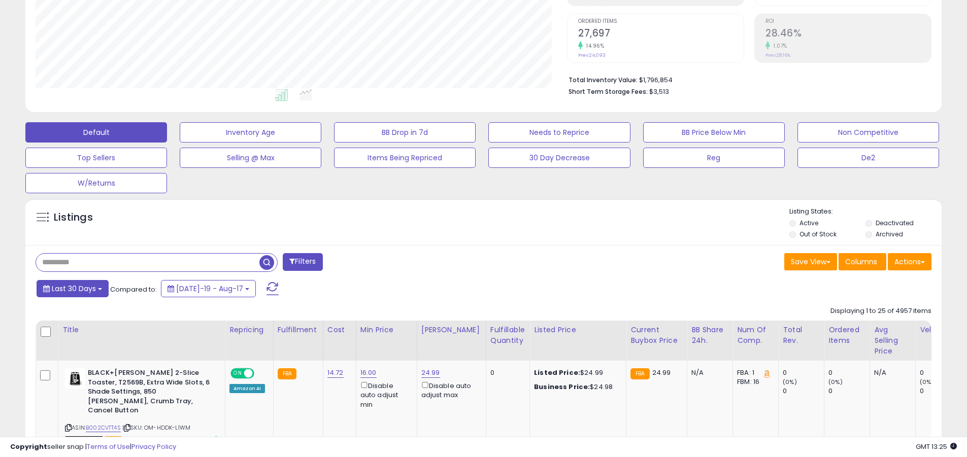
click at [72, 288] on span "Last 30 Days" at bounding box center [74, 289] width 44 height 10
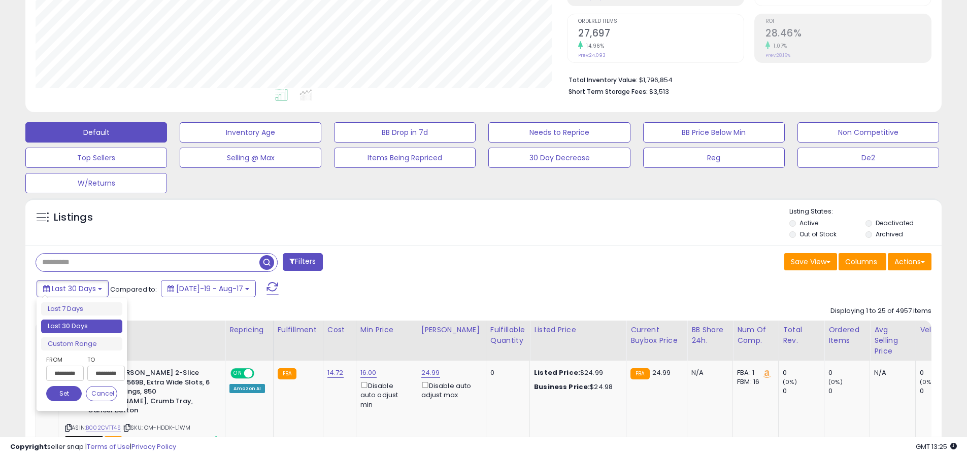
click at [82, 326] on li "Last 30 Days" at bounding box center [81, 327] width 81 height 14
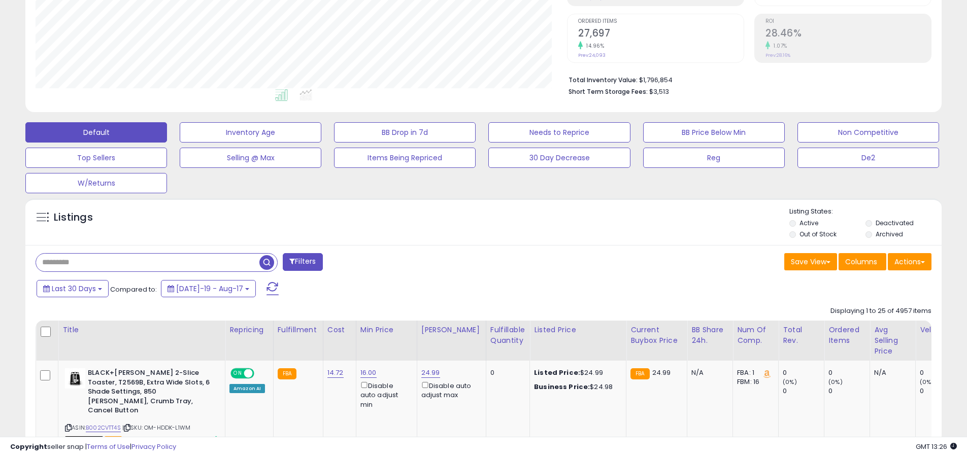
click at [148, 262] on input "text" at bounding box center [147, 263] width 223 height 18
click at [268, 261] on span "button" at bounding box center [266, 262] width 15 height 15
click at [909, 261] on button "Actions" at bounding box center [909, 261] width 44 height 17
click at [0, 0] on link "Export Related Asins" at bounding box center [0, 0] width 0 height 0
